Goal: Find specific page/section

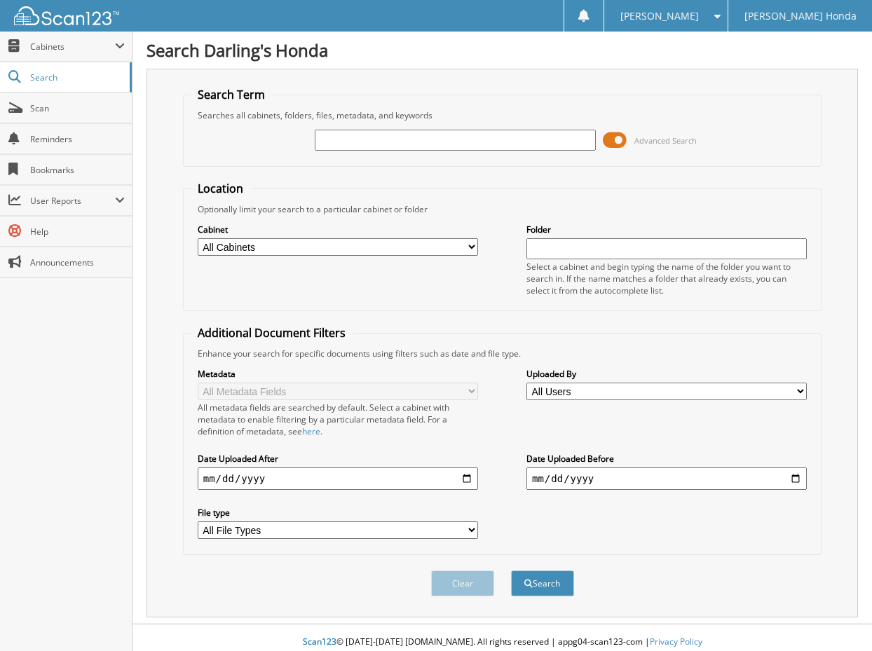
click at [622, 140] on span at bounding box center [615, 140] width 24 height 21
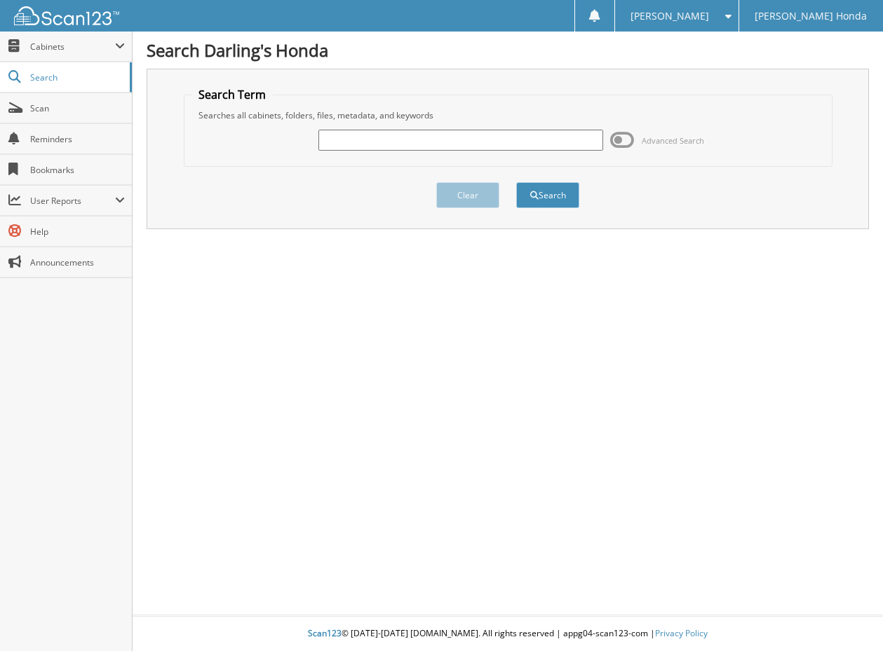
click at [443, 140] on input "text" at bounding box center [460, 140] width 285 height 21
type input "394204"
click at [545, 199] on button "Search" at bounding box center [547, 195] width 63 height 26
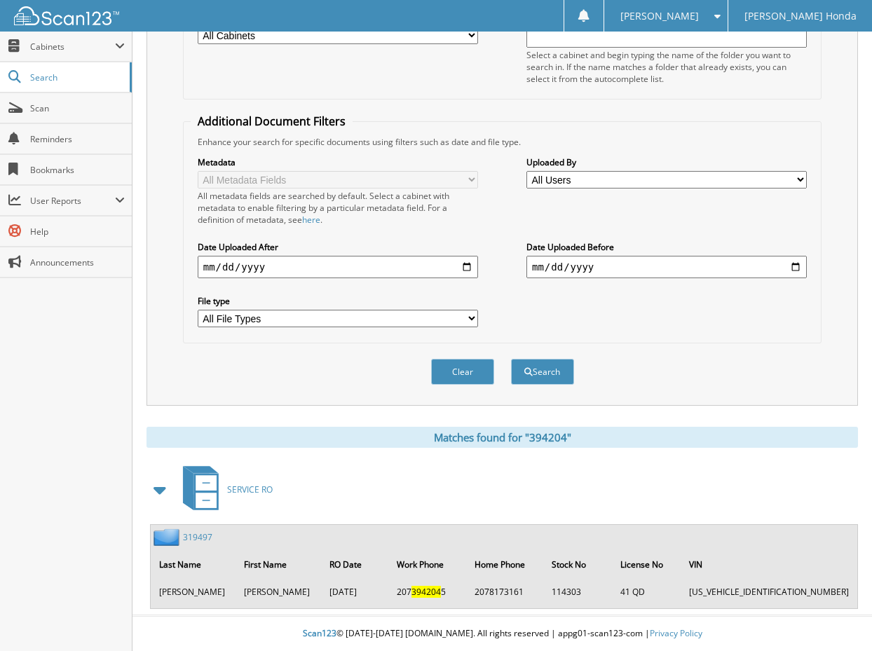
scroll to position [224, 0]
click at [255, 484] on span "SERVICE RO" at bounding box center [250, 490] width 46 height 12
